Goal: Task Accomplishment & Management: Manage account settings

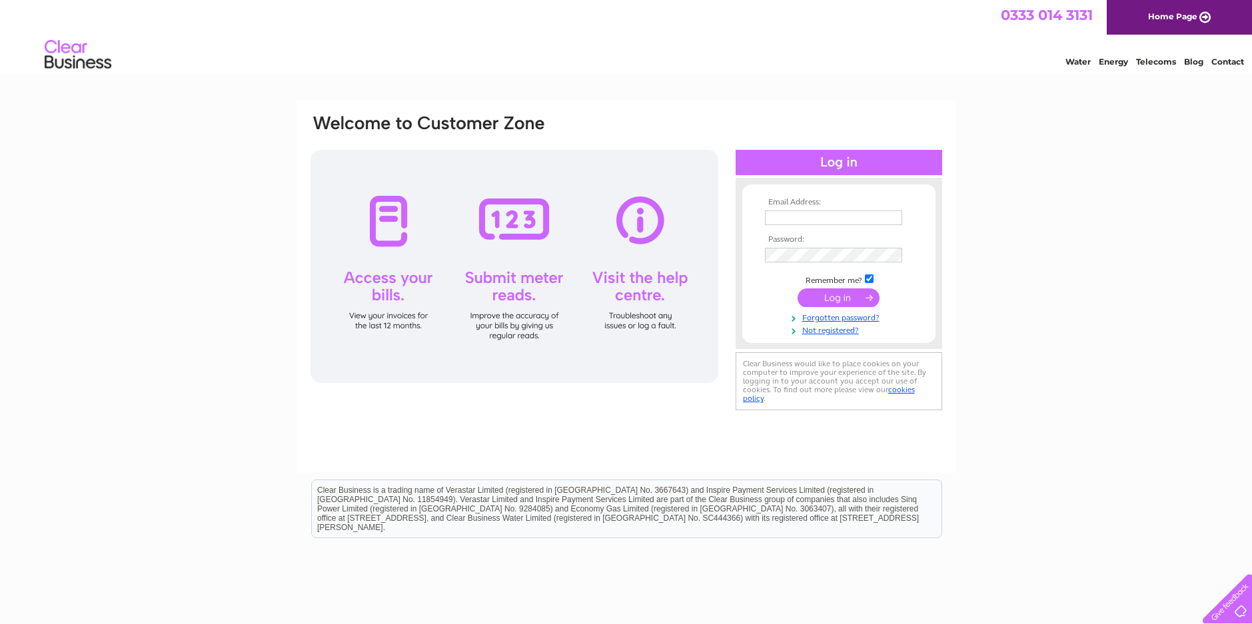
type input "[EMAIL_ADDRESS][DOMAIN_NAME]"
click at [844, 295] on input "submit" at bounding box center [839, 298] width 82 height 19
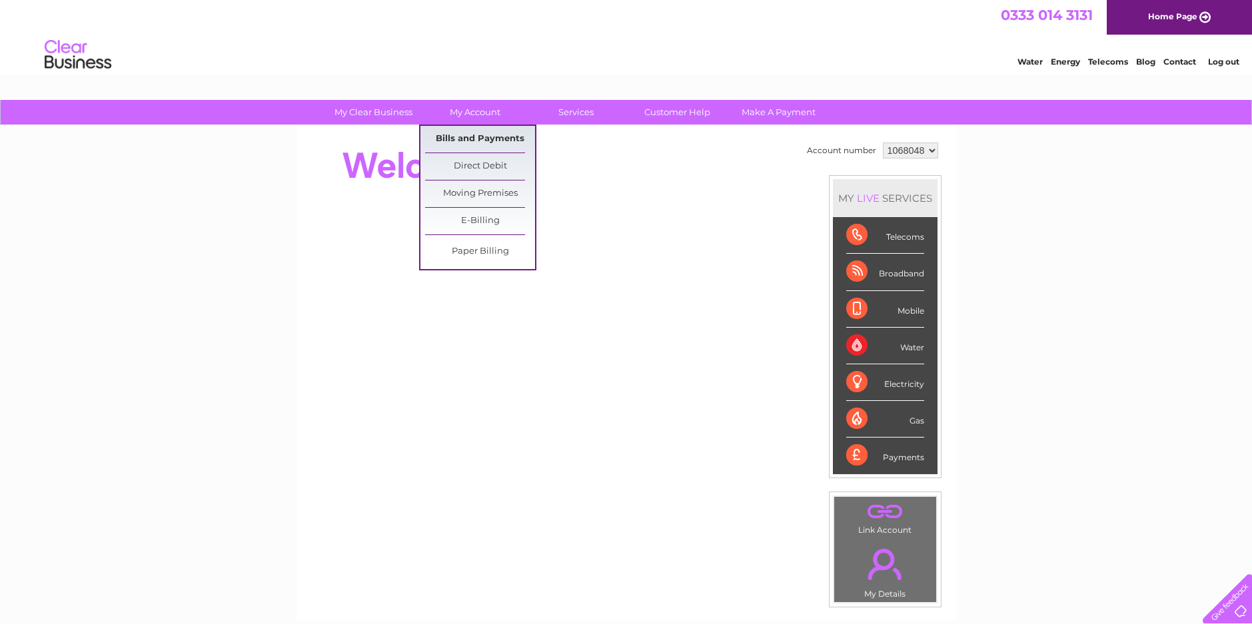
click at [484, 135] on link "Bills and Payments" at bounding box center [480, 139] width 110 height 27
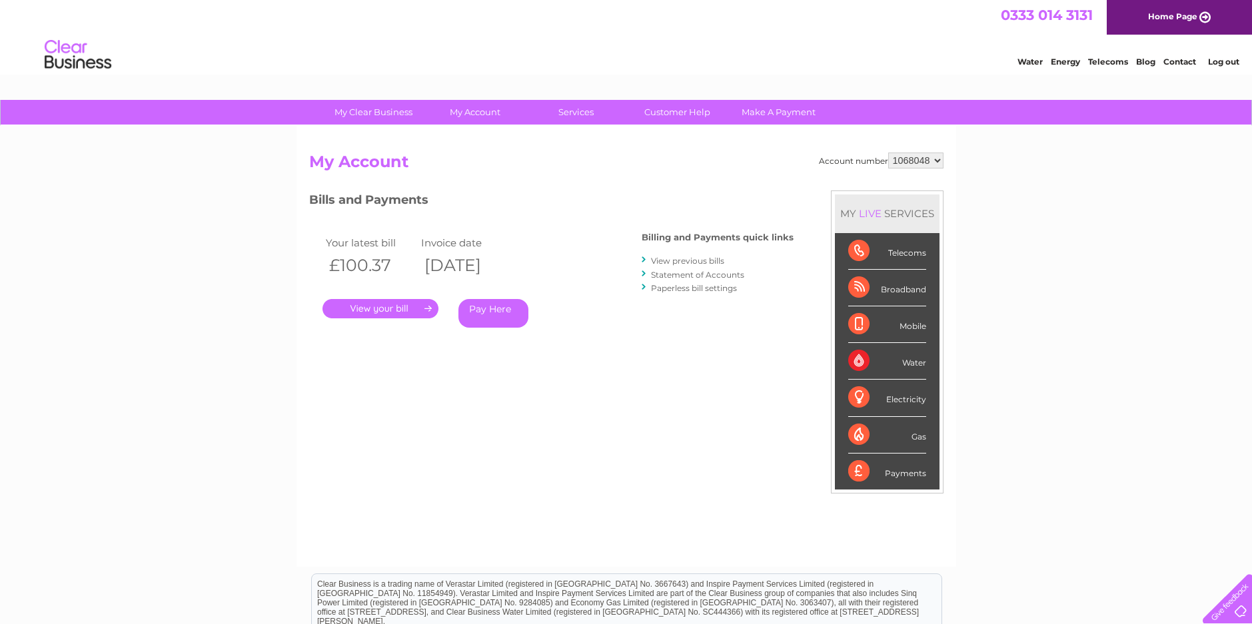
click at [387, 305] on link "." at bounding box center [381, 308] width 116 height 19
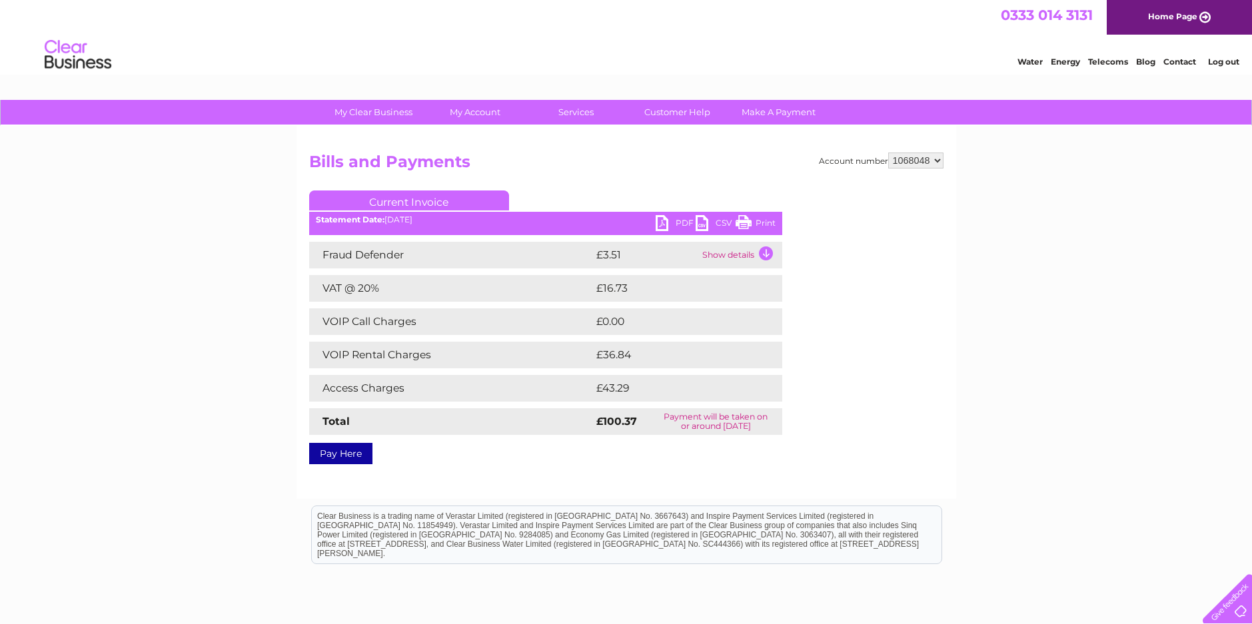
click at [760, 220] on link "Print" at bounding box center [756, 224] width 40 height 19
